Goal: Find specific page/section: Find specific page/section

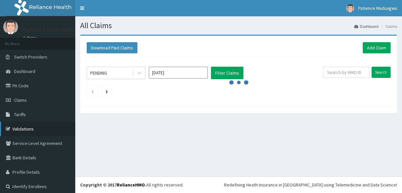
click at [28, 127] on link "Validations" at bounding box center [37, 129] width 75 height 14
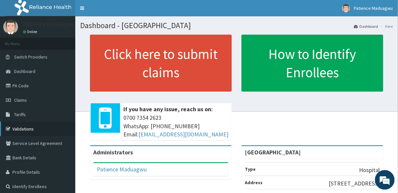
click at [30, 129] on link "Validations" at bounding box center [37, 129] width 75 height 14
